Goal: Information Seeking & Learning: Learn about a topic

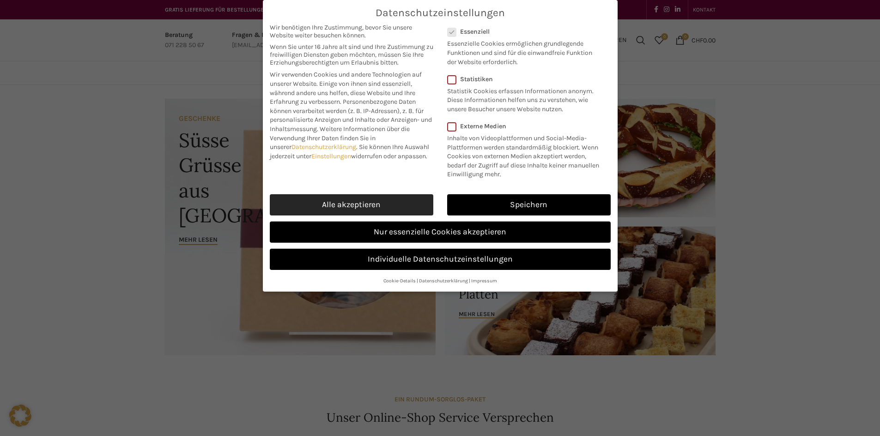
click at [387, 212] on link "Alle akzeptieren" at bounding box center [351, 204] width 163 height 21
checkbox input "true"
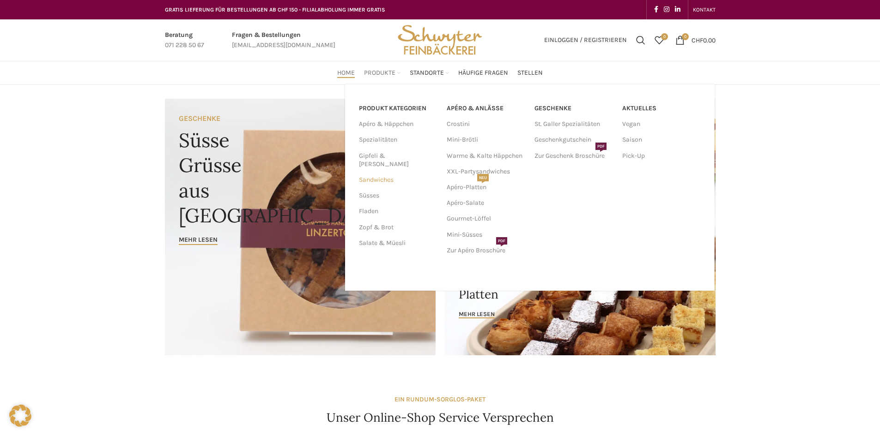
click at [380, 172] on link "Sandwiches" at bounding box center [397, 180] width 77 height 16
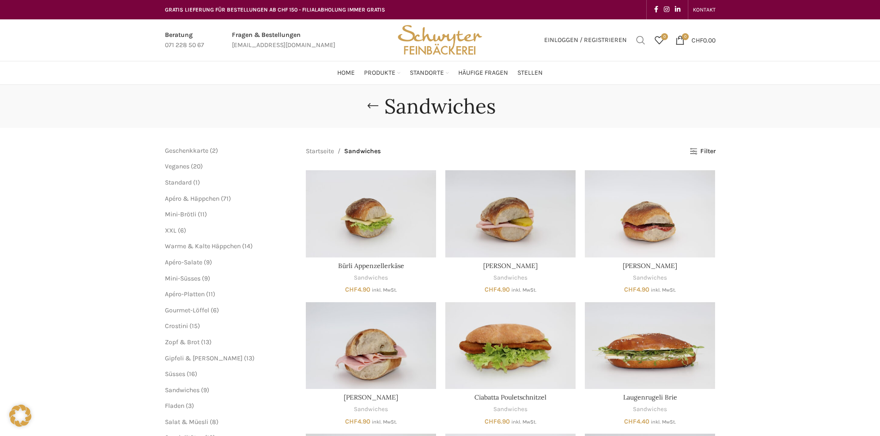
click at [638, 41] on span "Suchen" at bounding box center [640, 40] width 9 height 9
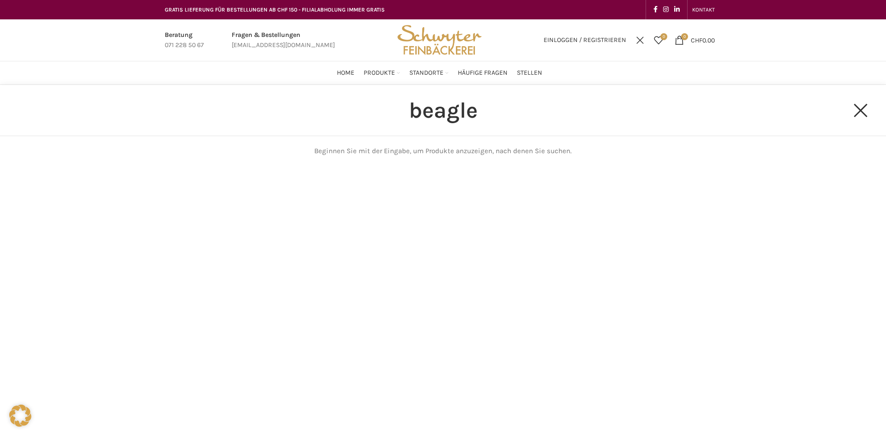
type input "beagle"
click button "Search" at bounding box center [0, 0] width 0 height 0
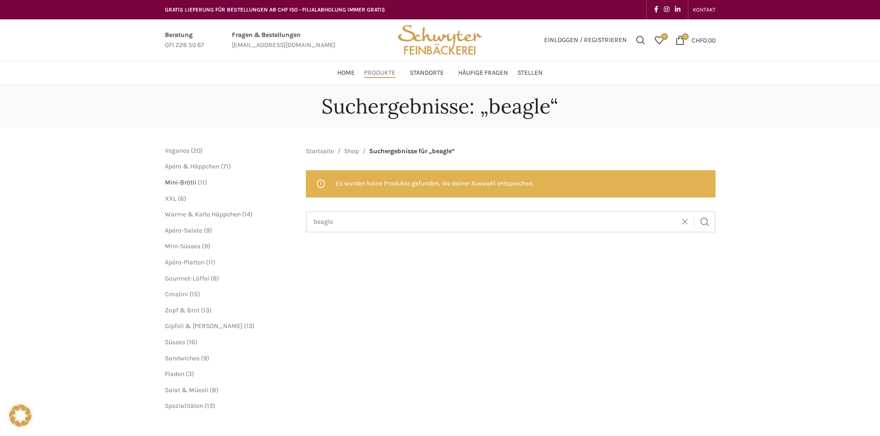
click at [173, 183] on span "Mini-Brötli" at bounding box center [180, 183] width 31 height 8
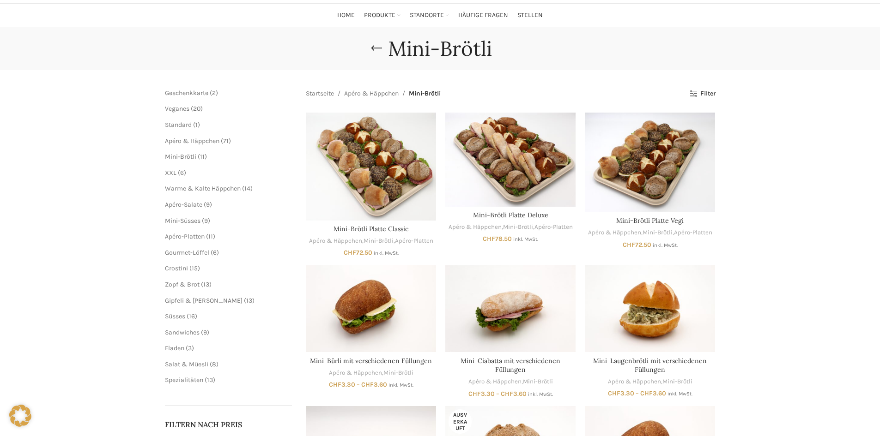
scroll to position [46, 0]
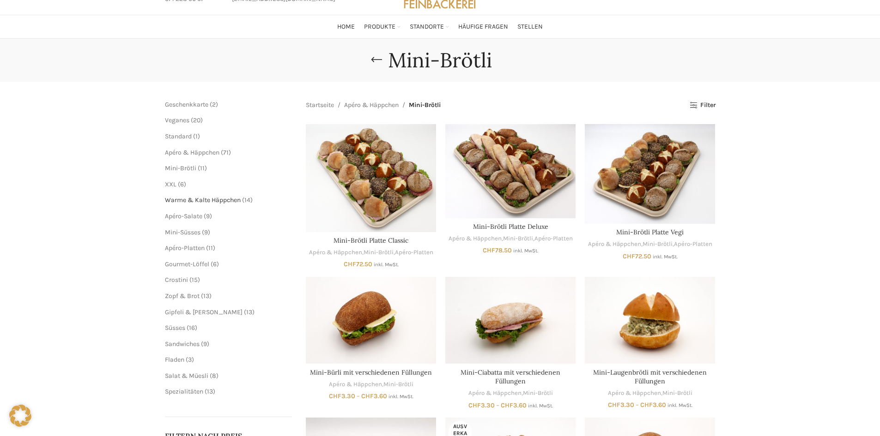
click at [200, 202] on span "Warme & Kalte Häppchen" at bounding box center [203, 200] width 76 height 8
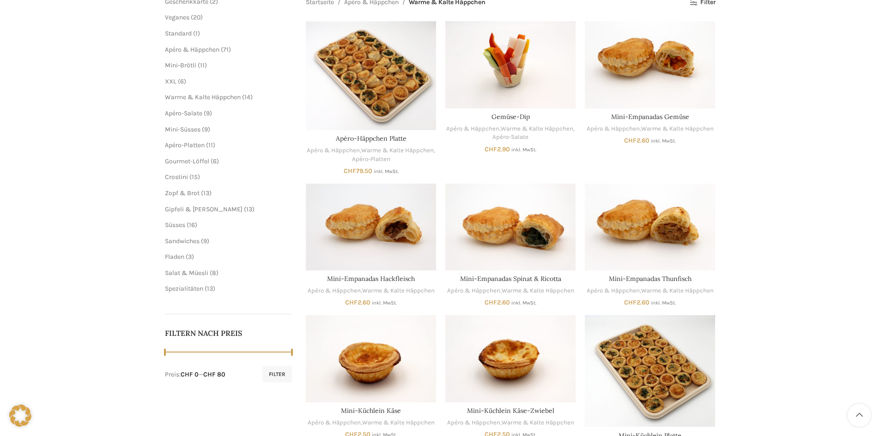
scroll to position [53, 0]
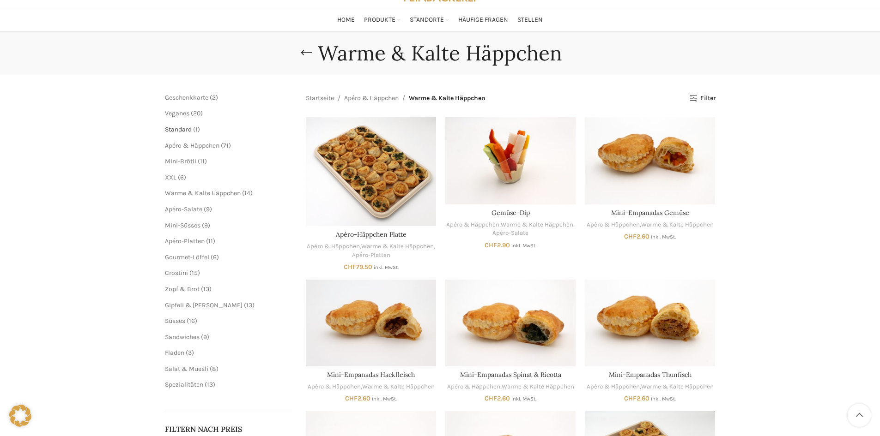
click at [181, 131] on span "Standard" at bounding box center [178, 130] width 27 height 8
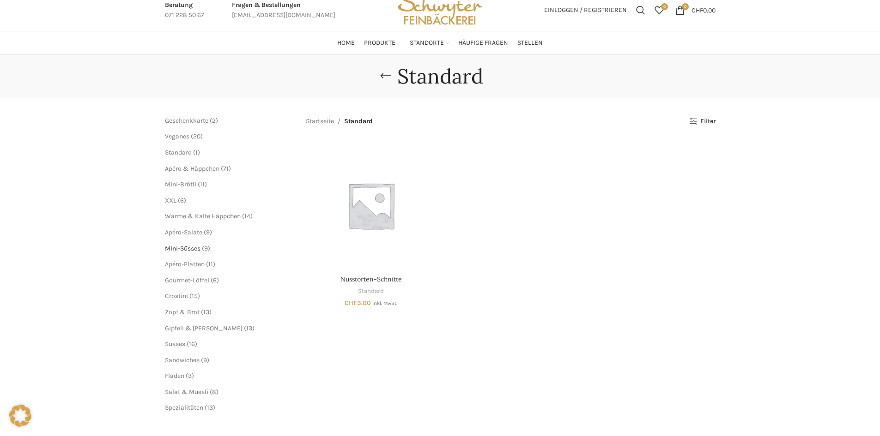
scroll to position [46, 0]
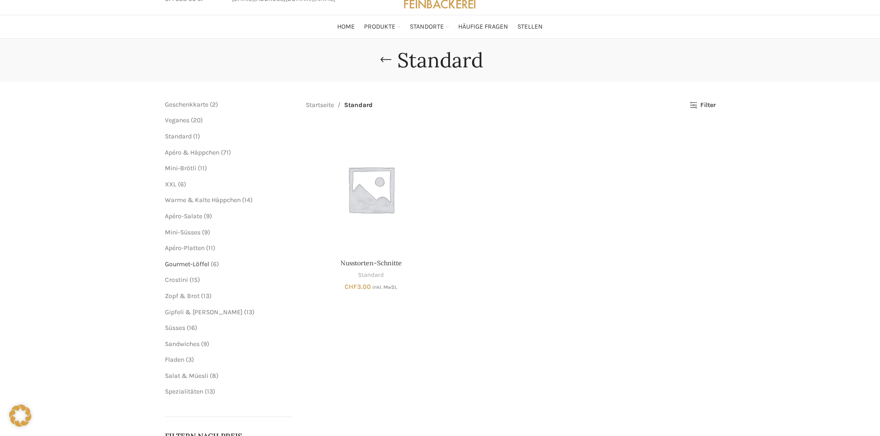
click at [195, 265] on span "Gourmet-Löffel" at bounding box center [187, 264] width 44 height 8
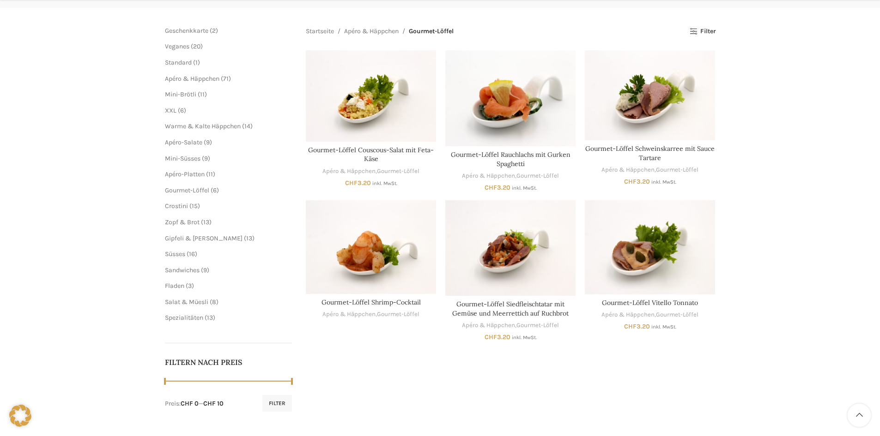
scroll to position [139, 0]
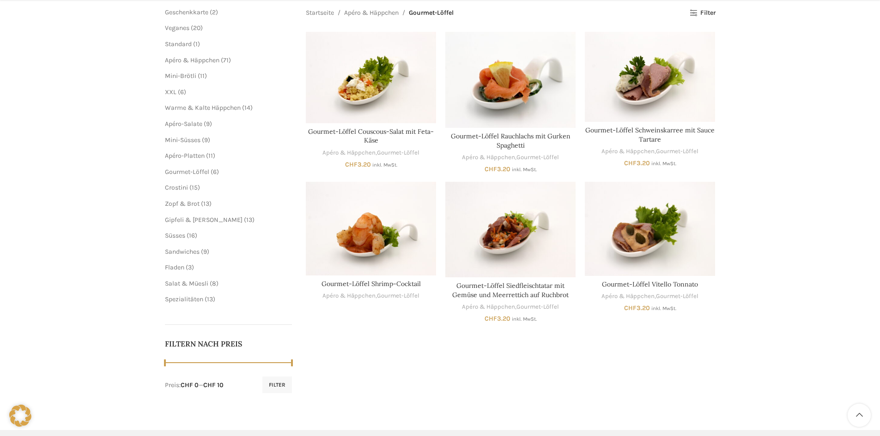
click at [191, 271] on span "3" at bounding box center [190, 268] width 4 height 8
click at [180, 268] on span "Fladen" at bounding box center [174, 268] width 19 height 8
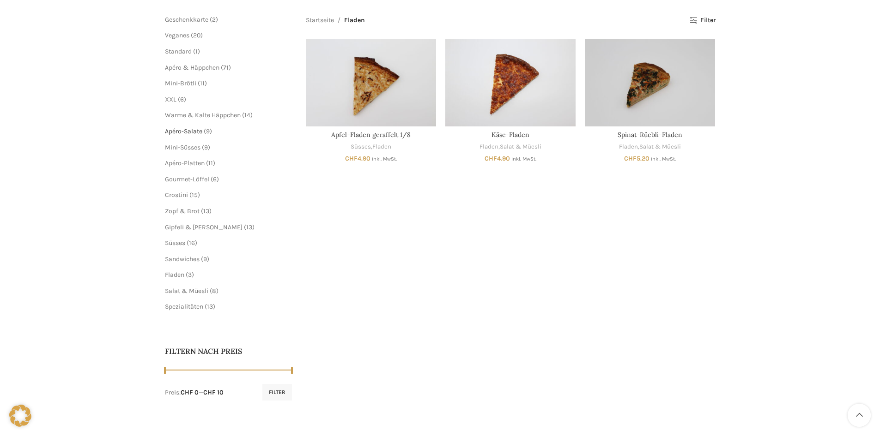
scroll to position [139, 0]
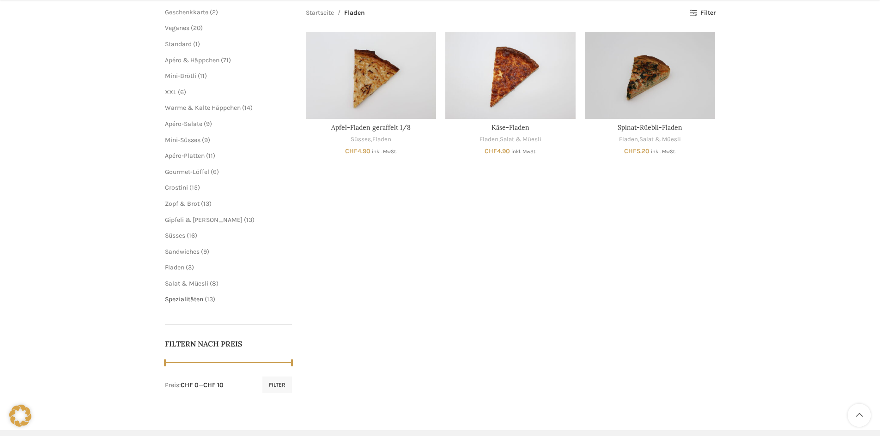
click at [198, 297] on span "Spezialitäten" at bounding box center [184, 299] width 38 height 8
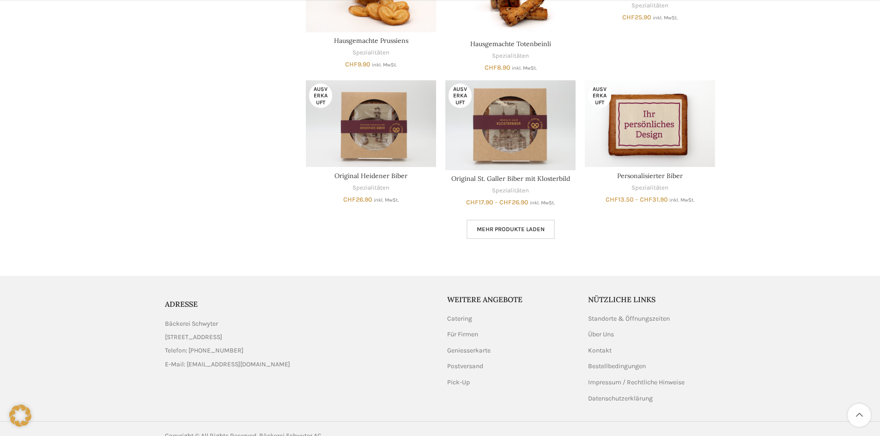
scroll to position [600, 0]
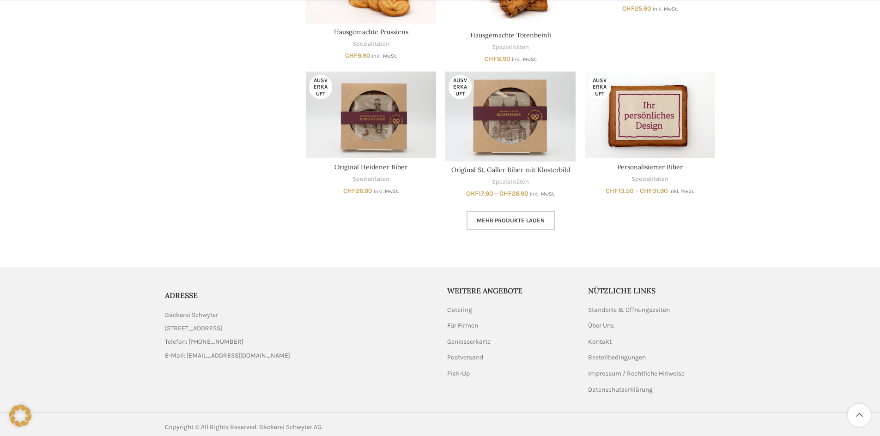
click at [521, 225] on link "Mehr Produkte laden" at bounding box center [510, 220] width 88 height 19
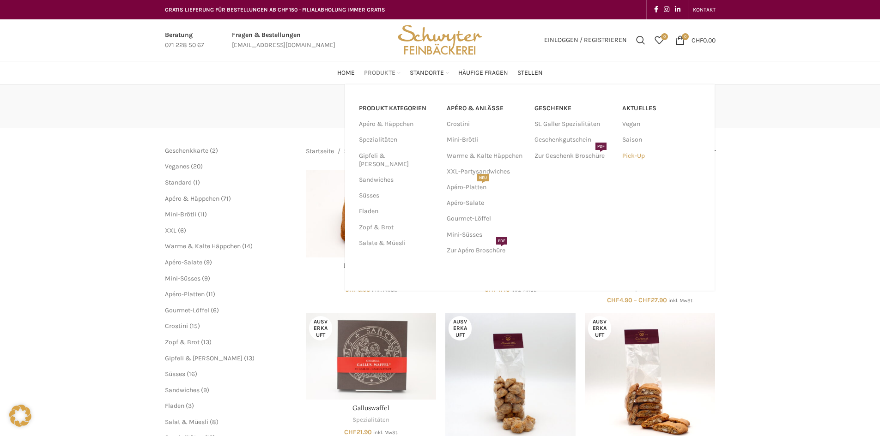
click at [639, 157] on link "Pick-Up" at bounding box center [661, 156] width 78 height 16
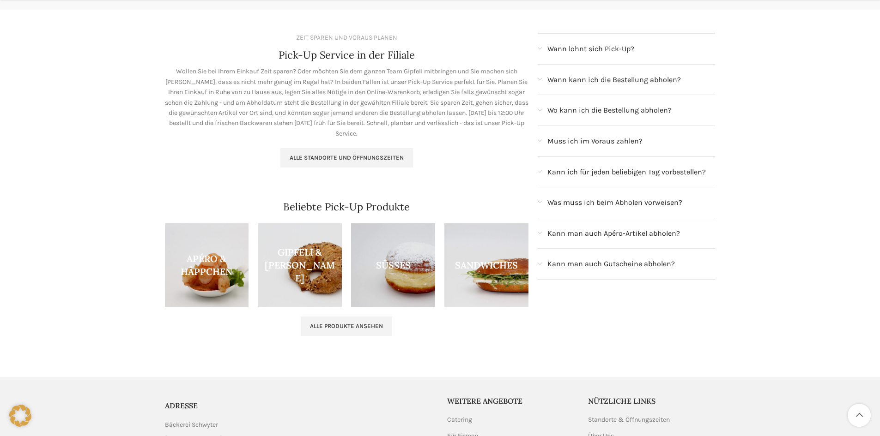
scroll to position [139, 0]
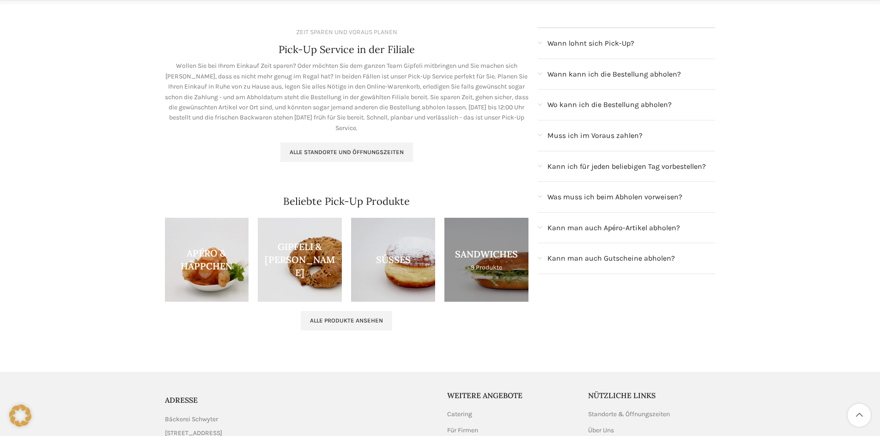
click at [509, 244] on link "Product category sandwiches" at bounding box center [486, 260] width 84 height 84
